Goal: Register for event/course

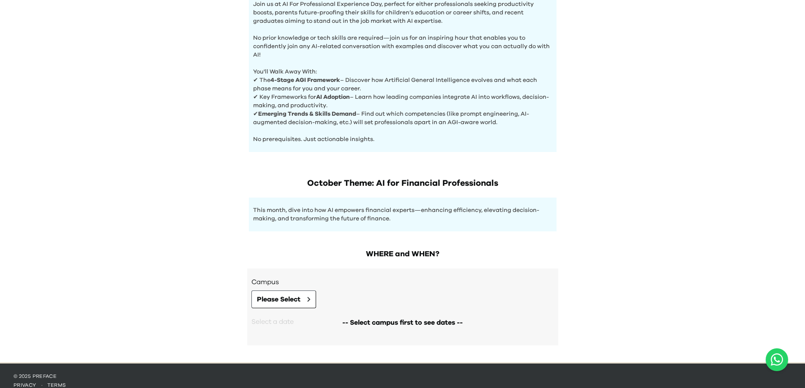
scroll to position [311, 0]
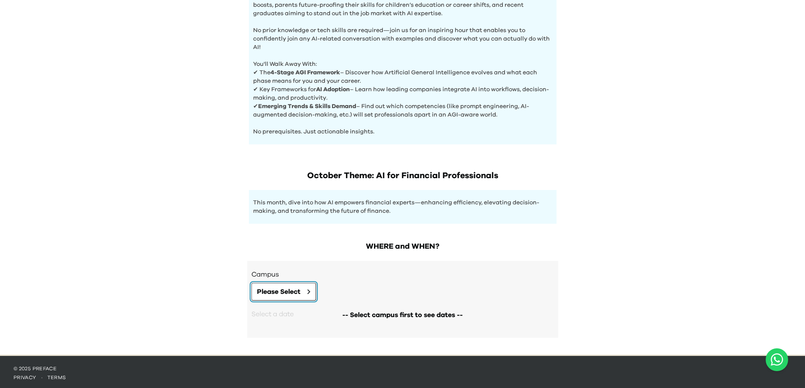
click at [311, 295] on button "Please Select" at bounding box center [283, 292] width 65 height 18
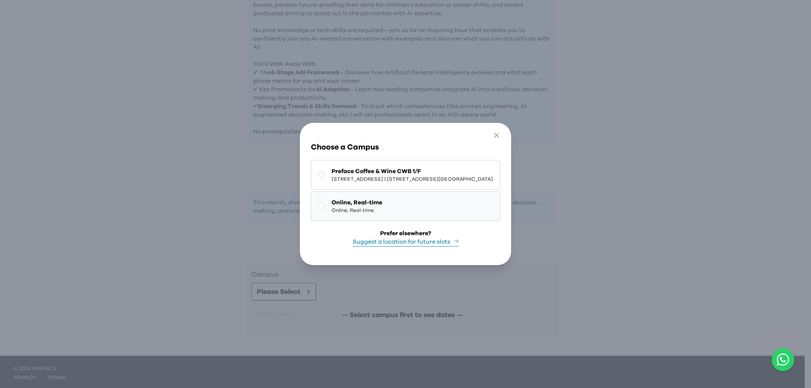
click at [432, 211] on button "Online, Real-time Online, Real-time" at bounding box center [405, 206] width 189 height 30
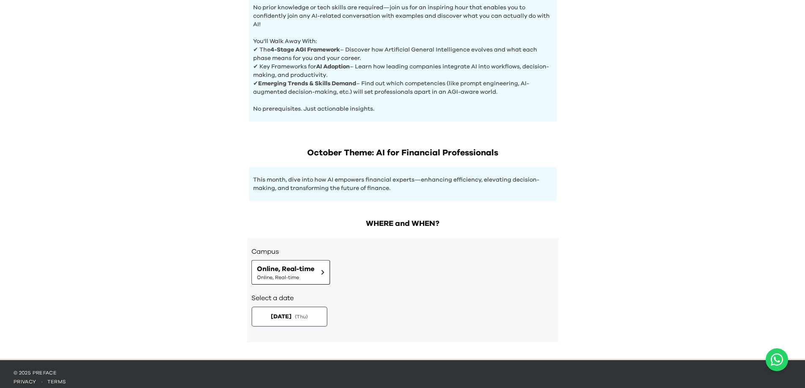
scroll to position [338, 0]
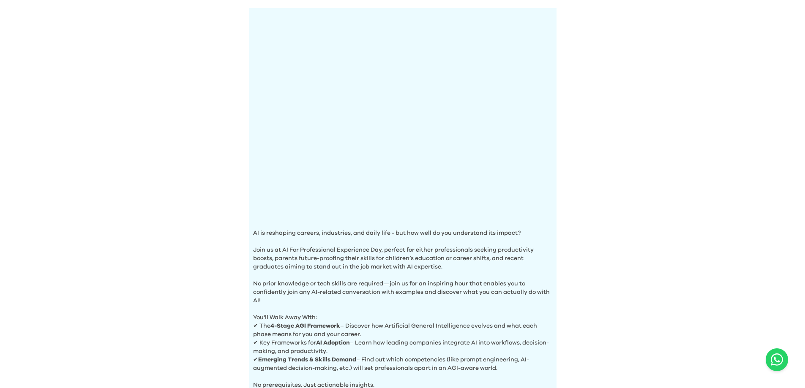
scroll to position [311, 0]
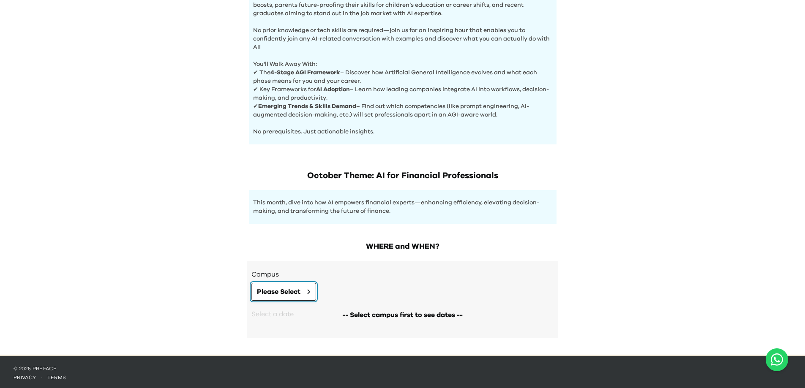
click at [288, 293] on span "Please Select" at bounding box center [279, 292] width 44 height 10
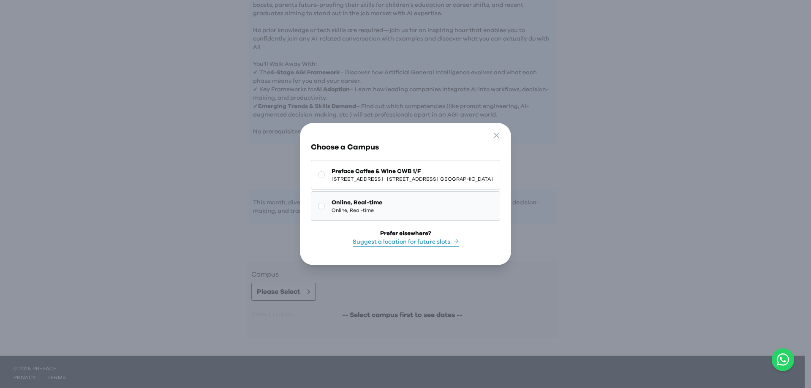
click at [403, 207] on button "Online, Real-time Online, Real-time" at bounding box center [405, 206] width 189 height 30
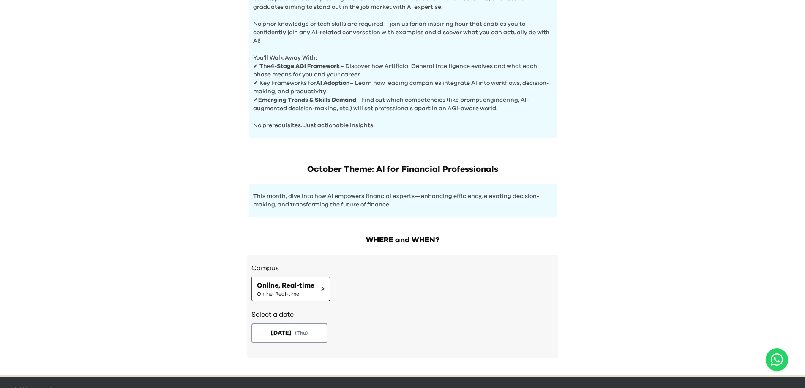
scroll to position [338, 0]
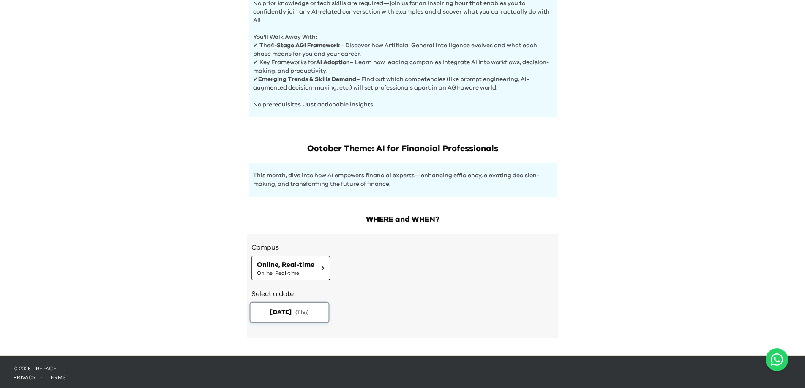
click at [312, 314] on button "2025-10-30 ( Thu )" at bounding box center [289, 312] width 80 height 21
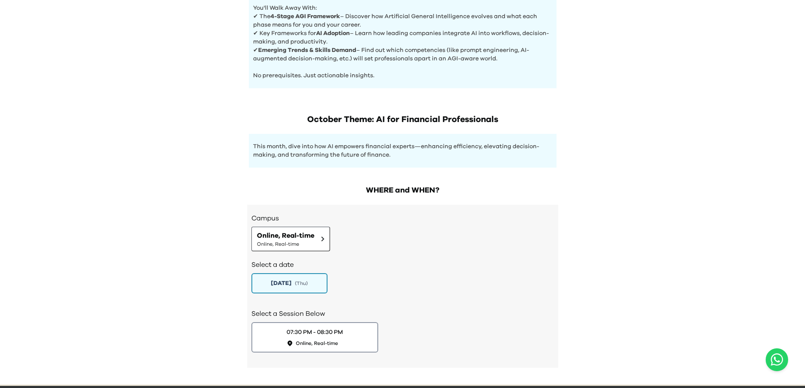
scroll to position [398, 0]
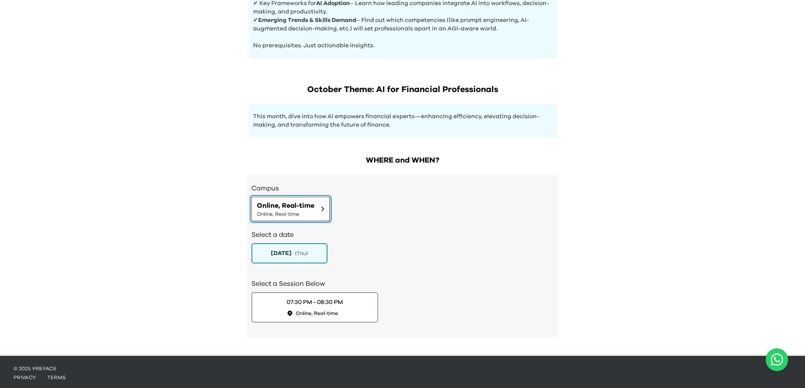
click at [311, 216] on button "Online, Real-time Online, Real-time" at bounding box center [290, 209] width 79 height 25
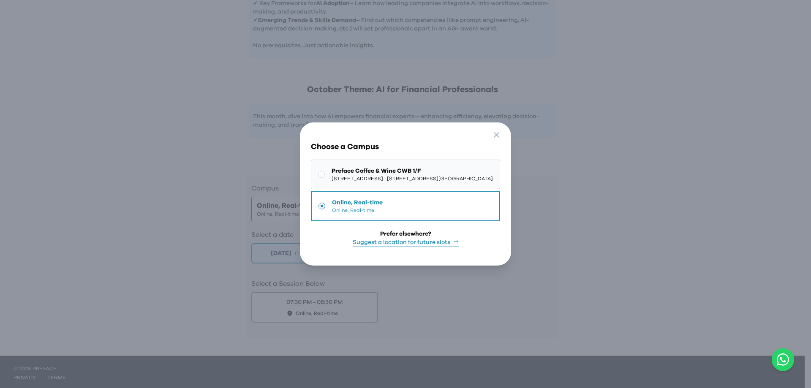
click at [368, 176] on span "[STREET_ADDRESS] | [STREET_ADDRESS][GEOGRAPHIC_DATA]" at bounding box center [412, 178] width 161 height 7
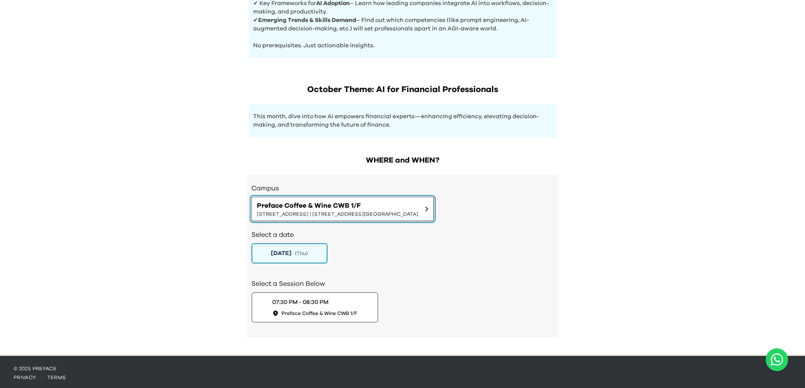
click at [403, 206] on span "Preface Coffee & Wine CWB 1/F" at bounding box center [337, 206] width 161 height 10
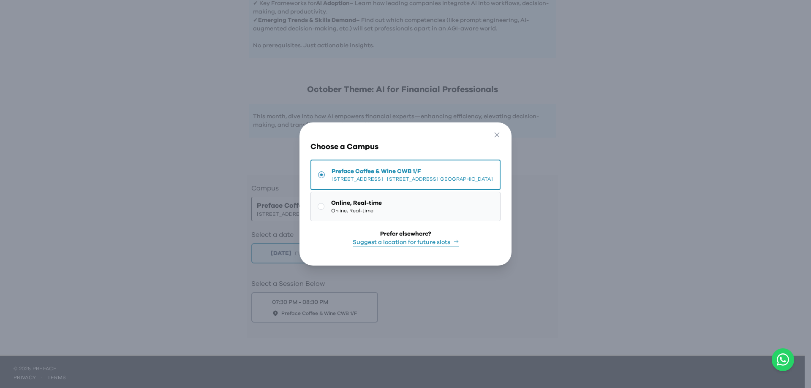
click at [397, 206] on button "Online, Real-time Online, Real-time" at bounding box center [406, 207] width 190 height 30
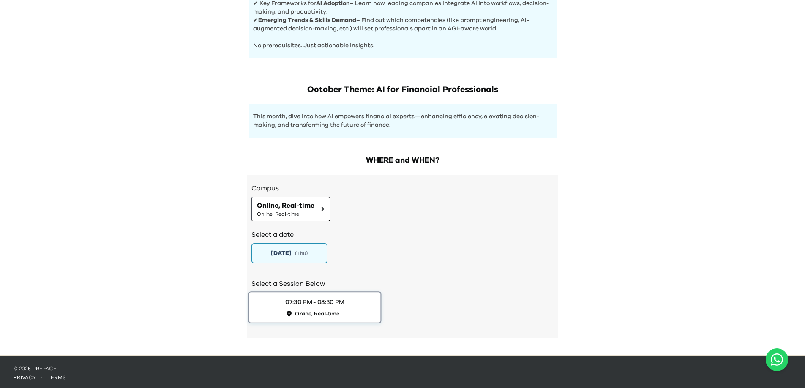
click at [358, 307] on button "07:30 PM - 08:30 PM Online, Real-time" at bounding box center [314, 308] width 133 height 32
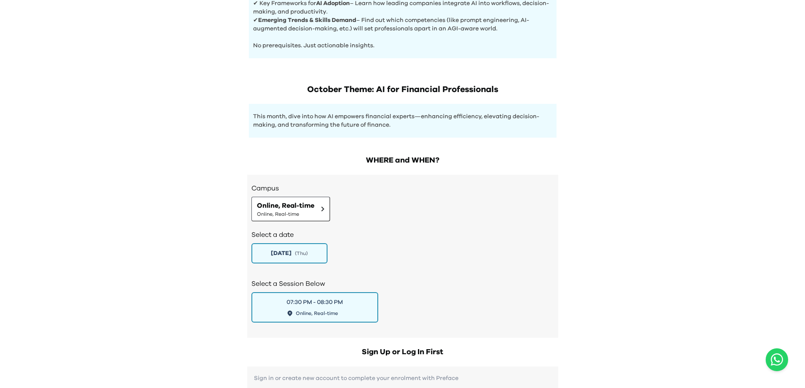
scroll to position [609, 0]
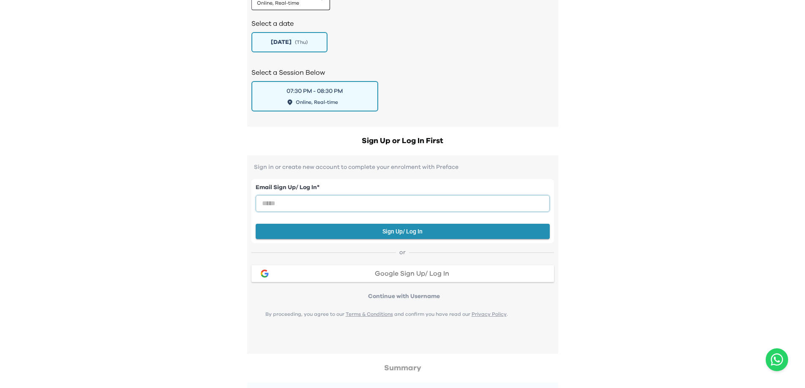
click at [350, 201] on input "email" at bounding box center [403, 203] width 294 height 17
click at [441, 202] on input "email" at bounding box center [403, 203] width 294 height 17
type input "**********"
click at [263, 201] on input "**********" at bounding box center [403, 203] width 294 height 17
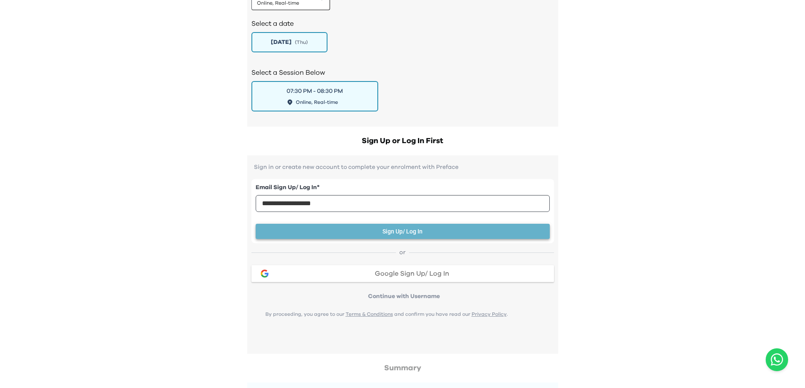
click at [405, 227] on button "Sign Up/ Log In" at bounding box center [403, 232] width 294 height 16
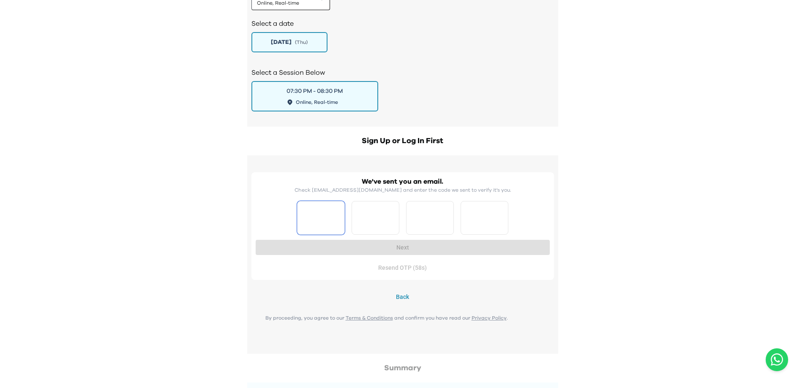
click at [325, 223] on input "Please enter OTP character 1" at bounding box center [321, 218] width 48 height 34
type input "*"
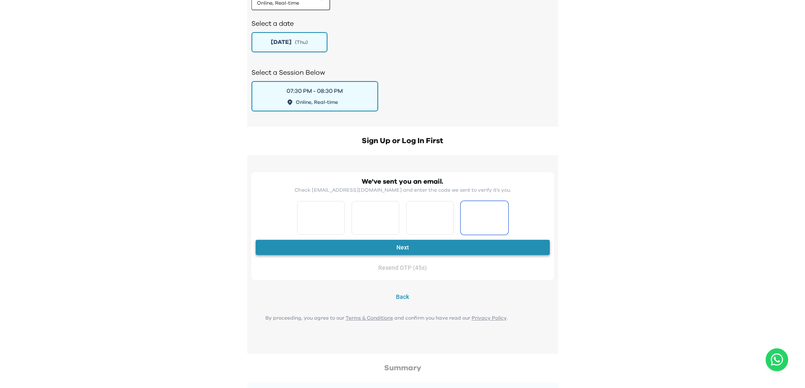
type input "*"
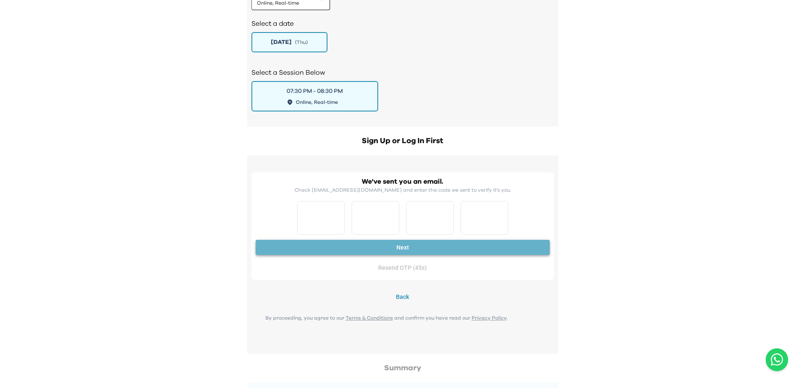
click at [396, 244] on button "Next" at bounding box center [403, 248] width 294 height 16
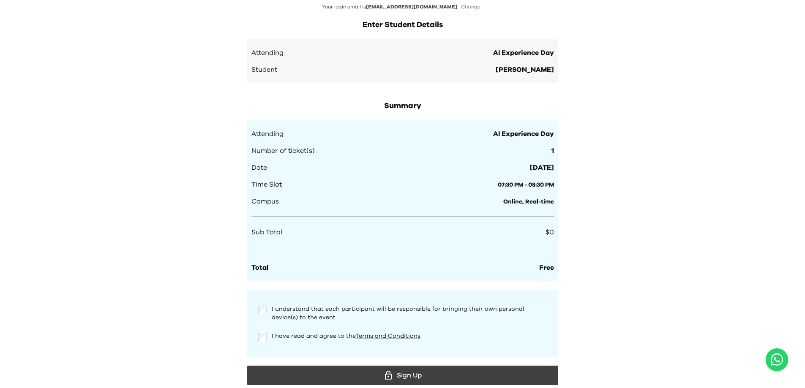
scroll to position [783, 0]
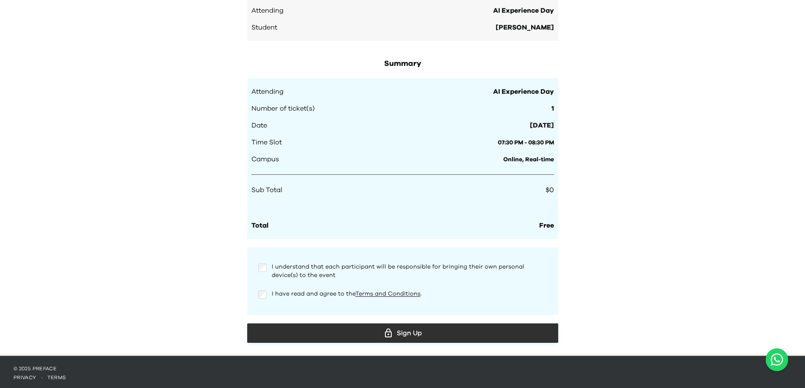
click at [429, 333] on div "Sign Up" at bounding box center [402, 333] width 297 height 13
